Goal: Information Seeking & Learning: Learn about a topic

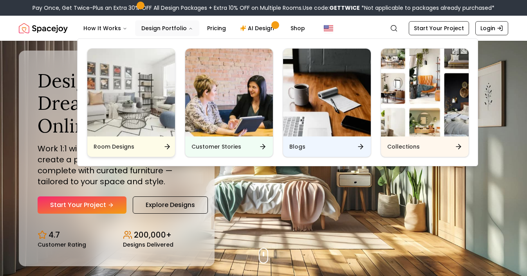
click at [136, 81] on img "Main" at bounding box center [131, 93] width 88 height 88
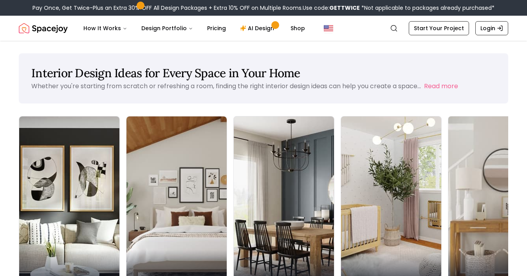
scroll to position [0, 0]
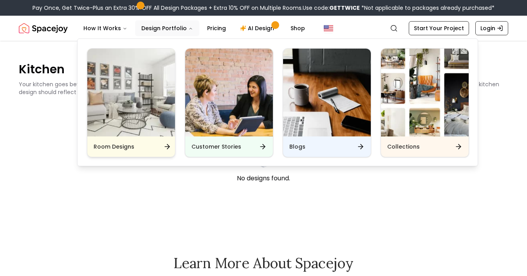
click at [134, 81] on img "Main" at bounding box center [131, 93] width 88 height 88
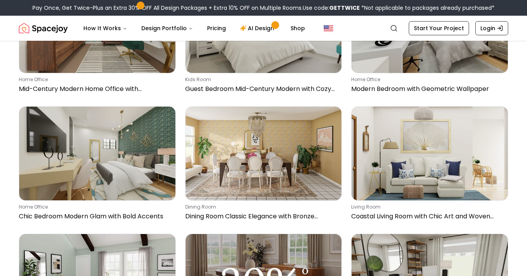
scroll to position [742, 0]
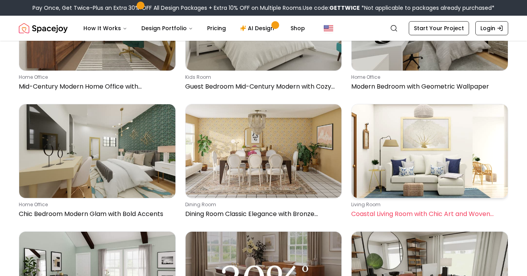
click at [409, 116] on img at bounding box center [430, 151] width 156 height 94
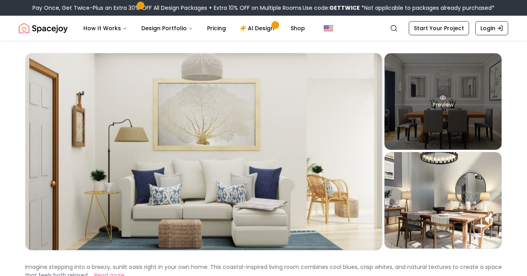
scroll to position [27, 0]
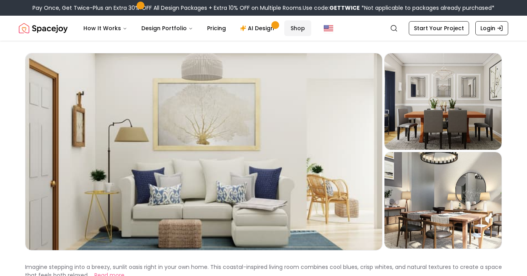
click at [295, 27] on link "Shop" at bounding box center [297, 28] width 27 height 16
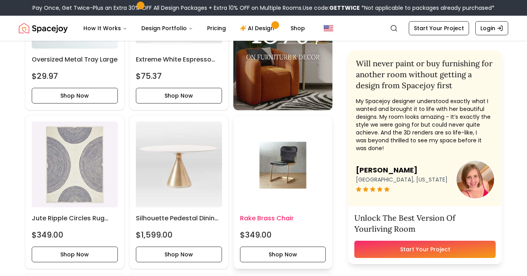
scroll to position [1235, 0]
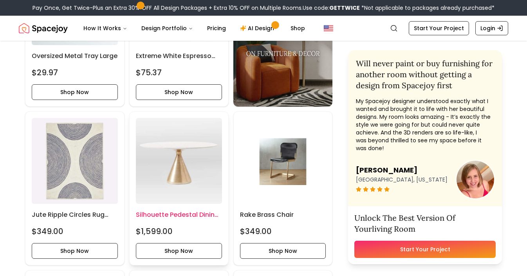
click at [177, 161] on img at bounding box center [179, 161] width 86 height 86
